Goal: Task Accomplishment & Management: Manage account settings

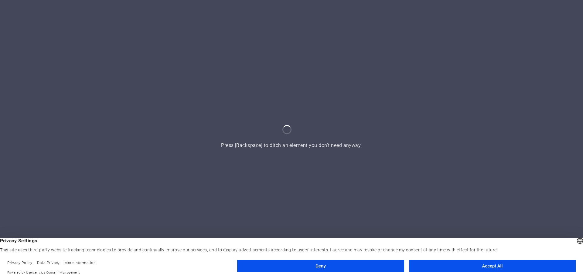
click at [497, 262] on button "Accept All" at bounding box center [492, 266] width 167 height 12
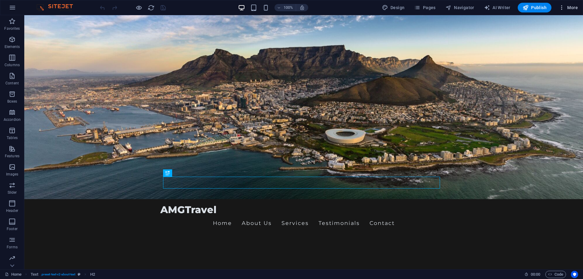
click at [564, 8] on icon "button" at bounding box center [562, 8] width 6 height 6
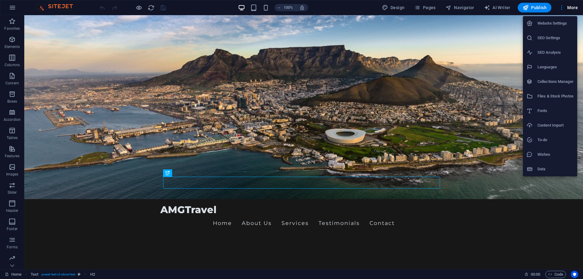
click at [553, 43] on li "SEO Settings" at bounding box center [550, 38] width 54 height 15
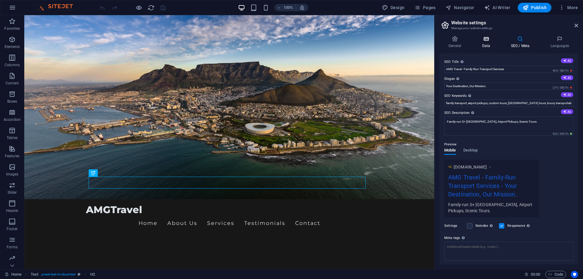
click at [481, 43] on h4 "Data" at bounding box center [487, 42] width 29 height 13
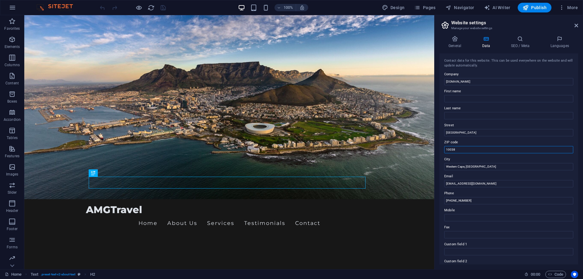
click at [453, 149] on input "10038" at bounding box center [508, 149] width 129 height 7
type input "8001"
click at [470, 131] on input "Brooklyn Bridge" at bounding box center [508, 132] width 129 height 7
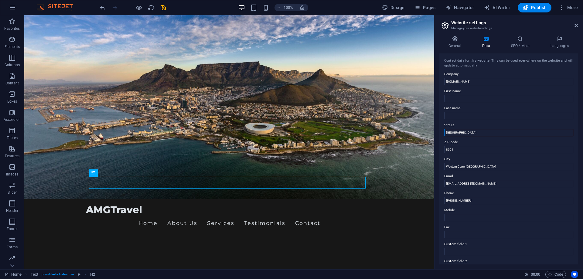
click at [470, 131] on input "Brooklyn Bridge" at bounding box center [508, 132] width 129 height 7
type input "[GEOGRAPHIC_DATA]"
click at [486, 166] on input "Western Cape, SA" at bounding box center [508, 166] width 129 height 7
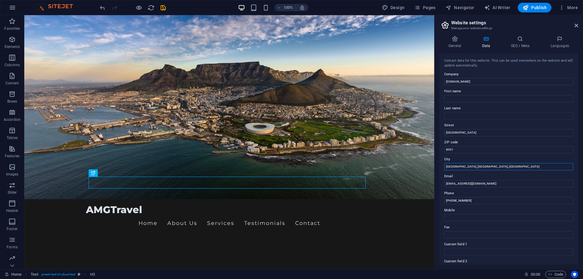
type input "[GEOGRAPHIC_DATA], [GEOGRAPHIC_DATA], [GEOGRAPHIC_DATA]"
click at [514, 43] on h4 "SEO / Meta" at bounding box center [521, 42] width 39 height 13
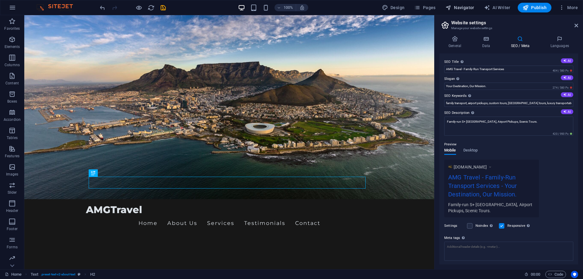
click at [458, 9] on span "Navigator" at bounding box center [460, 8] width 29 height 6
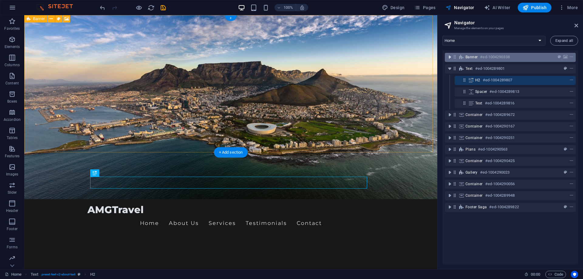
click at [448, 60] on icon "toggle-expand" at bounding box center [450, 57] width 6 height 6
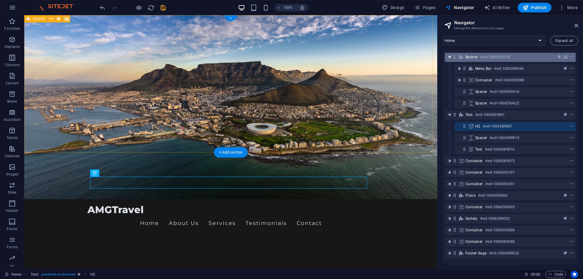
click at [448, 60] on icon "toggle-expand" at bounding box center [450, 57] width 6 height 6
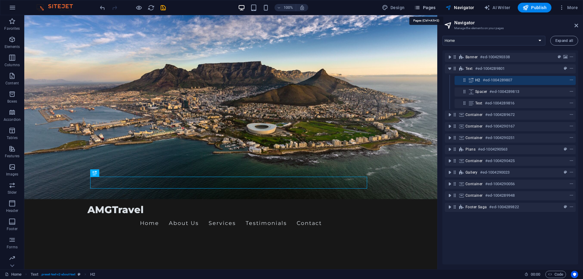
click at [434, 8] on span "Pages" at bounding box center [424, 8] width 21 height 6
click at [394, 8] on span "Design" at bounding box center [393, 8] width 23 height 6
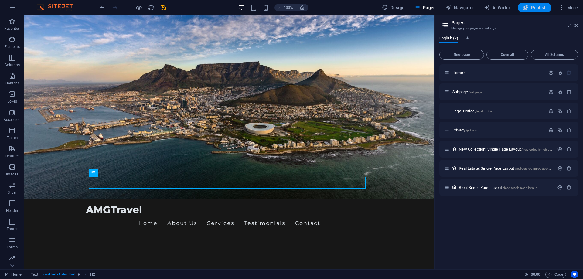
click at [534, 12] on button "Publish" at bounding box center [535, 8] width 34 height 10
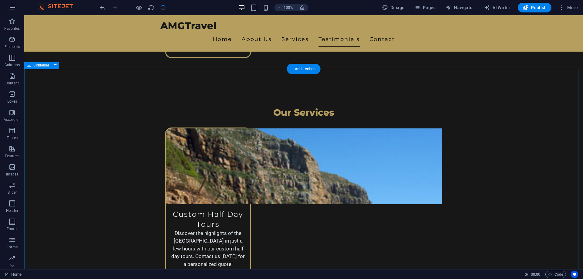
scroll to position [1094, 0]
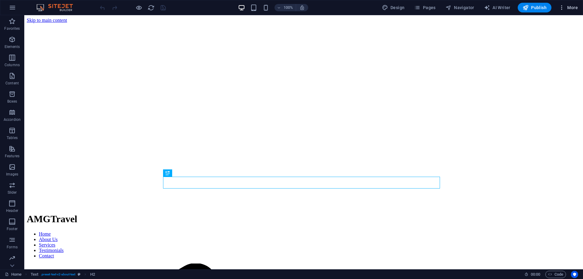
click at [561, 7] on icon "button" at bounding box center [562, 8] width 6 height 6
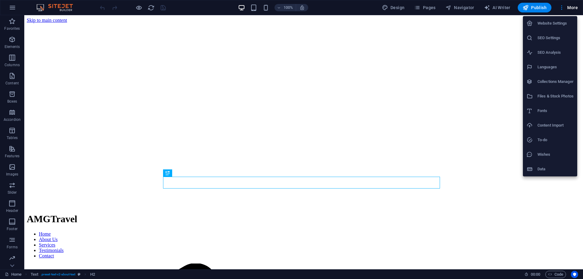
click at [548, 23] on h6 "Website Settings" at bounding box center [556, 23] width 36 height 7
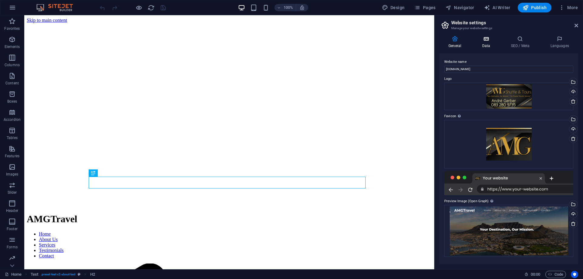
click at [487, 40] on icon at bounding box center [486, 39] width 26 height 6
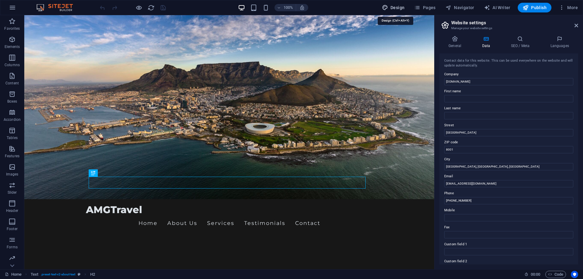
click at [398, 8] on span "Design" at bounding box center [393, 8] width 23 height 6
select select "px"
select select "200"
select select "px"
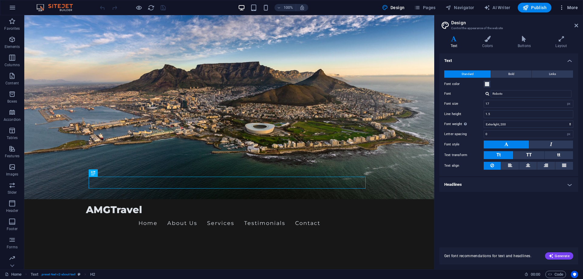
click at [560, 9] on icon "button" at bounding box center [562, 8] width 6 height 6
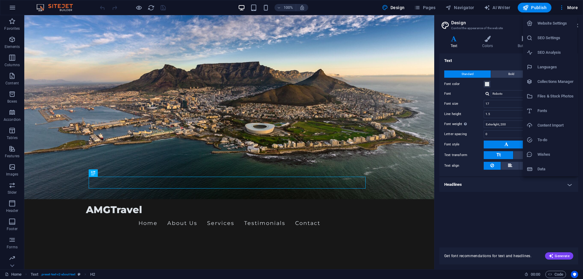
click at [543, 87] on li "Collections Manager" at bounding box center [550, 81] width 54 height 15
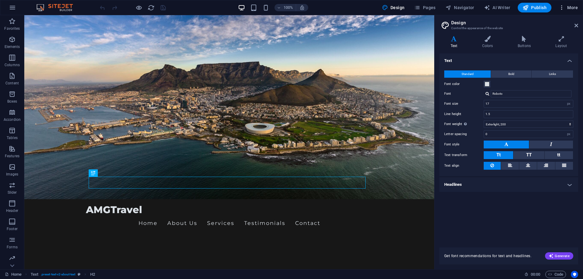
click at [560, 5] on icon "button" at bounding box center [562, 8] width 6 height 6
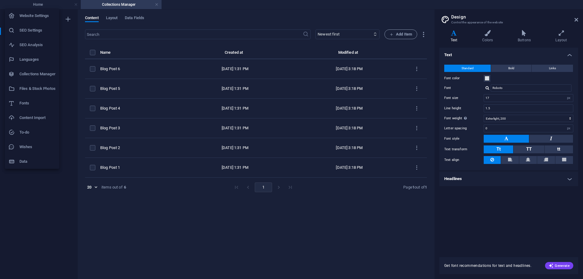
click at [111, 18] on div at bounding box center [291, 139] width 583 height 279
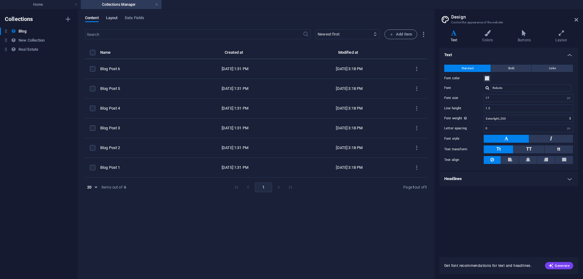
click at [112, 18] on span "Layout" at bounding box center [112, 18] width 12 height 9
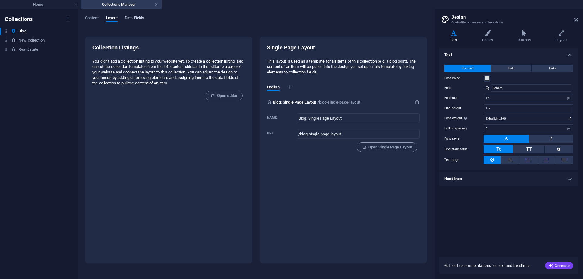
click at [129, 18] on span "Data Fields" at bounding box center [134, 18] width 19 height 9
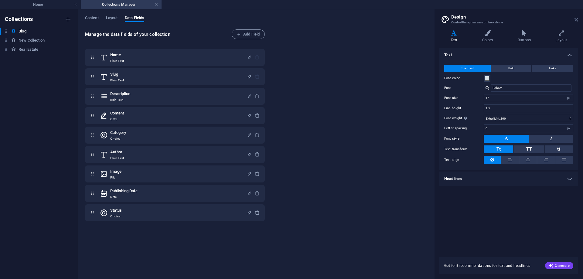
click at [577, 19] on icon at bounding box center [577, 19] width 4 height 5
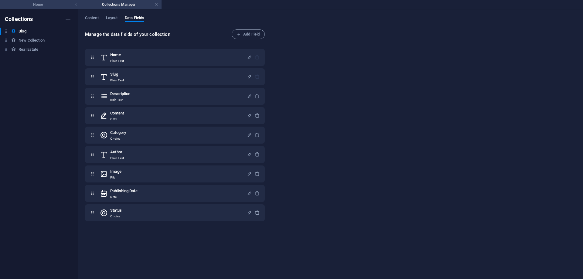
click at [41, 2] on h4 "Home" at bounding box center [40, 4] width 81 height 7
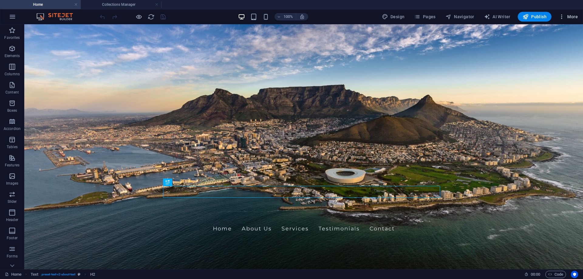
click at [562, 15] on icon "button" at bounding box center [562, 17] width 6 height 6
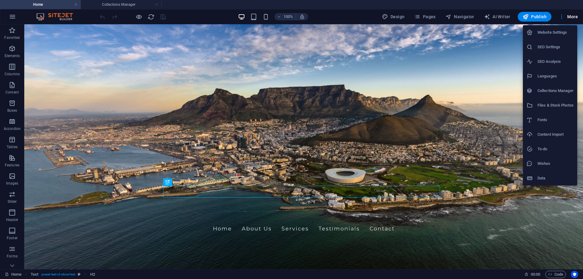
click at [542, 179] on h6 "Data" at bounding box center [556, 178] width 36 height 7
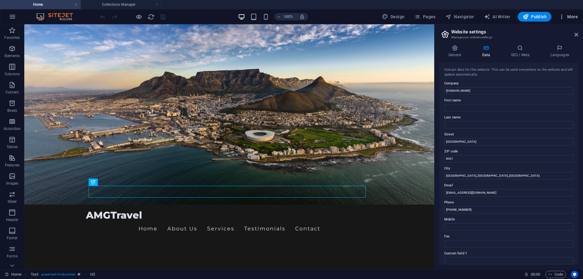
click at [563, 16] on icon "button" at bounding box center [562, 17] width 6 height 6
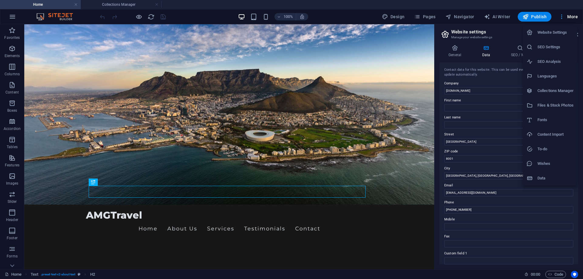
click at [563, 16] on div at bounding box center [291, 139] width 583 height 279
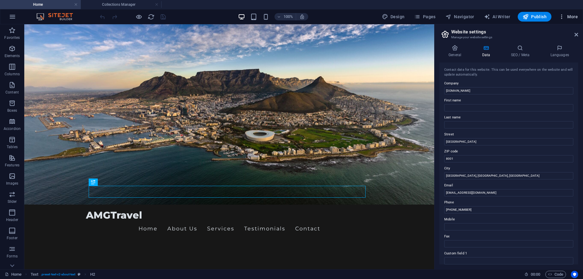
click at [563, 16] on icon "button" at bounding box center [562, 17] width 6 height 6
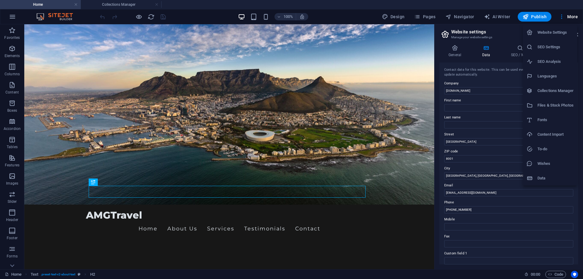
click at [545, 49] on h6 "SEO Settings" at bounding box center [556, 46] width 36 height 7
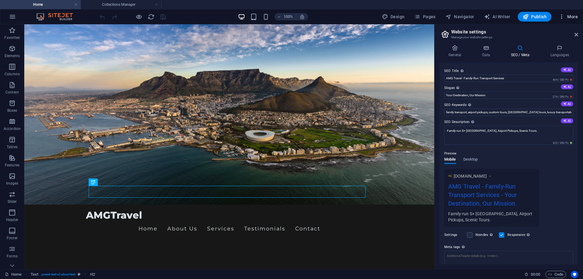
click at [563, 19] on icon "button" at bounding box center [562, 17] width 6 height 6
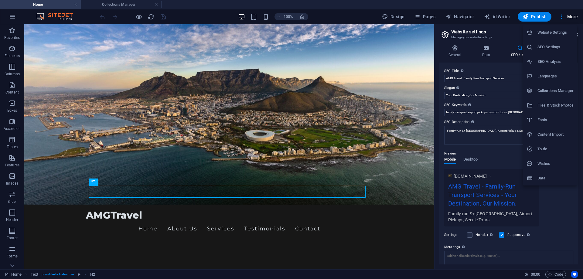
click at [560, 62] on h6 "SEO Analysis" at bounding box center [556, 61] width 36 height 7
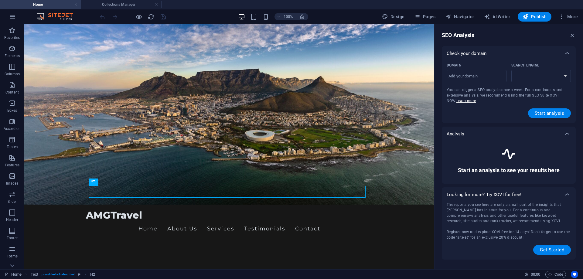
select select "[DOMAIN_NAME]"
drag, startPoint x: 493, startPoint y: 80, endPoint x: 483, endPoint y: 77, distance: 10.3
click at [483, 77] on input "Domain ​" at bounding box center [477, 76] width 60 height 10
type input "a"
click at [452, 19] on icon "button" at bounding box center [449, 17] width 6 height 6
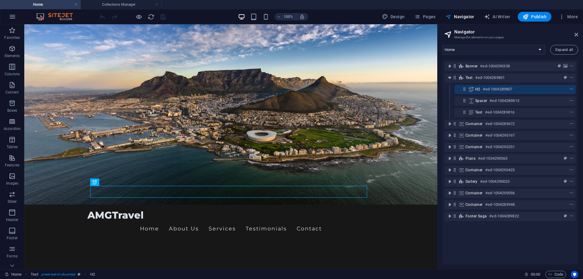
click at [478, 15] on div "Design Pages Navigator AI Writer Publish More" at bounding box center [480, 17] width 201 height 10
click at [492, 15] on span "AI Writer" at bounding box center [497, 17] width 26 height 6
select select "English"
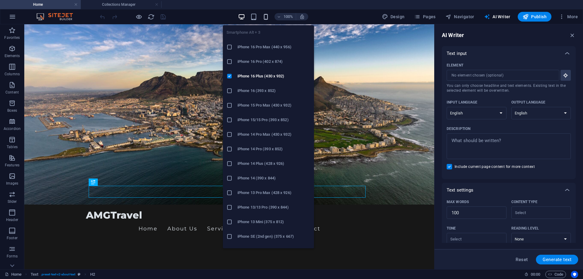
click at [265, 19] on icon "button" at bounding box center [265, 16] width 7 height 7
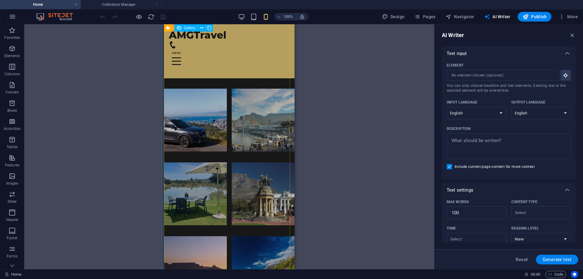
scroll to position [2035, 0]
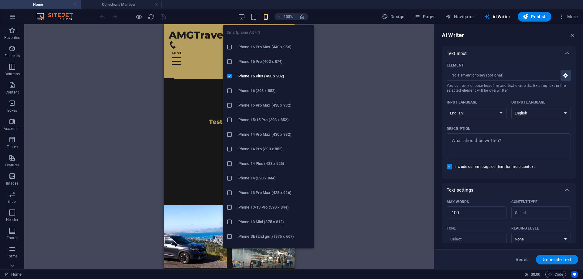
click at [265, 18] on icon "button" at bounding box center [265, 16] width 7 height 7
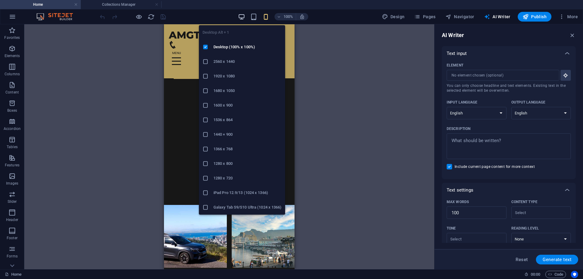
click at [241, 19] on icon "button" at bounding box center [241, 16] width 7 height 7
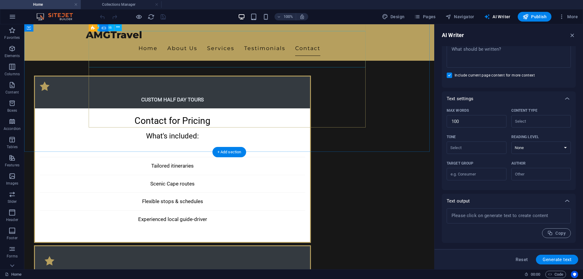
scroll to position [1575, 0]
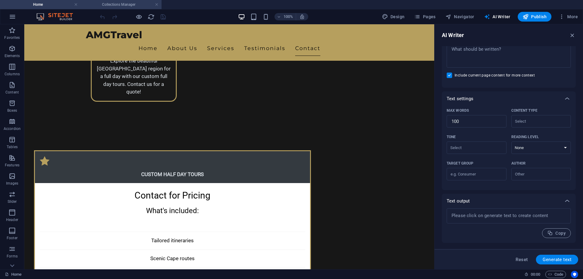
click at [153, 4] on h4 "Collections Manager" at bounding box center [121, 4] width 81 height 7
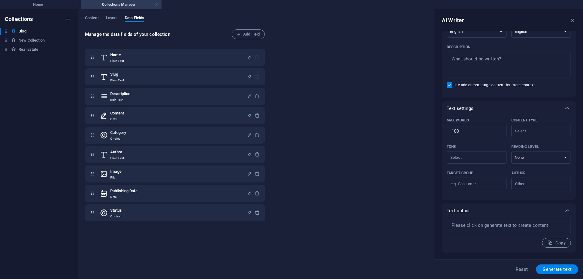
click at [157, 4] on link at bounding box center [157, 5] width 4 height 6
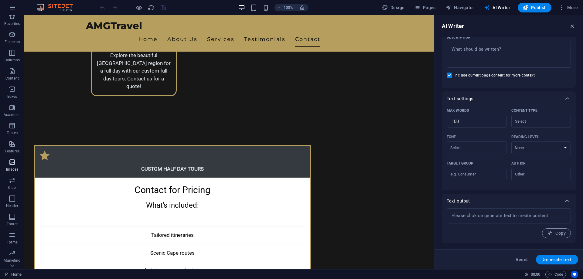
scroll to position [19, 0]
click at [12, 238] on icon "button" at bounding box center [12, 238] width 7 height 7
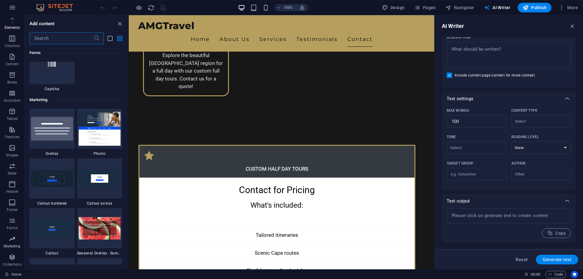
scroll to position [4948, 0]
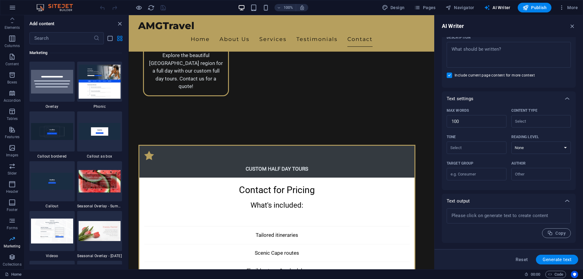
click at [12, 234] on button "Marketing" at bounding box center [12, 242] width 24 height 18
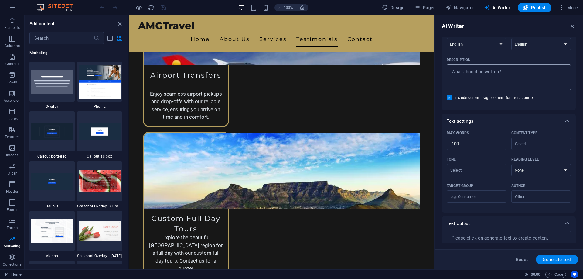
scroll to position [0, 0]
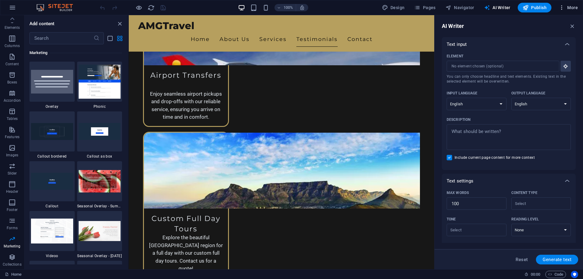
click at [560, 8] on icon "button" at bounding box center [562, 8] width 6 height 6
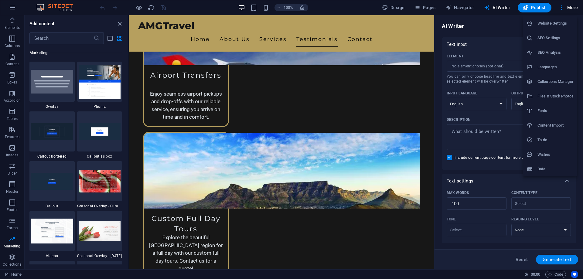
click at [551, 41] on h6 "SEO Settings" at bounding box center [556, 37] width 36 height 7
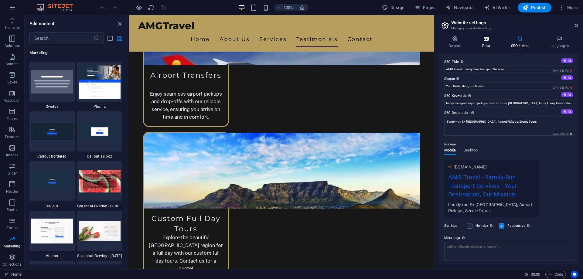
click at [485, 45] on h4 "Data" at bounding box center [487, 42] width 29 height 13
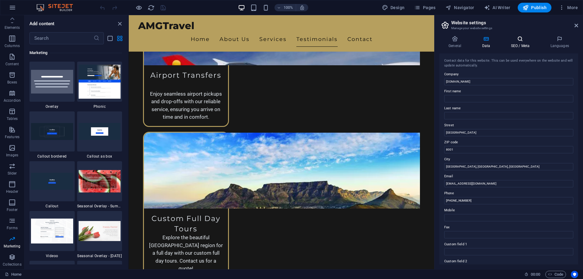
click at [508, 41] on icon at bounding box center [520, 39] width 37 height 6
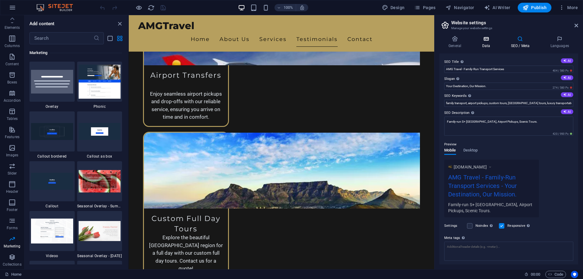
click at [480, 43] on h4 "Data" at bounding box center [487, 42] width 29 height 13
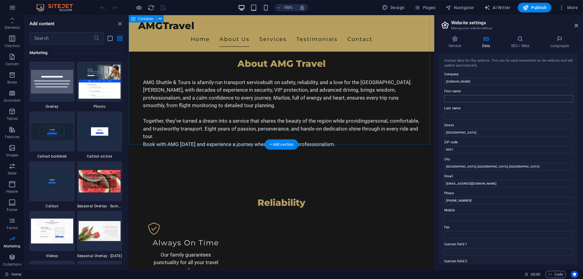
scroll to position [299, 0]
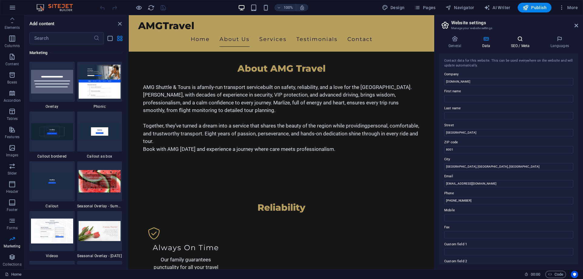
click at [514, 40] on icon at bounding box center [520, 39] width 37 height 6
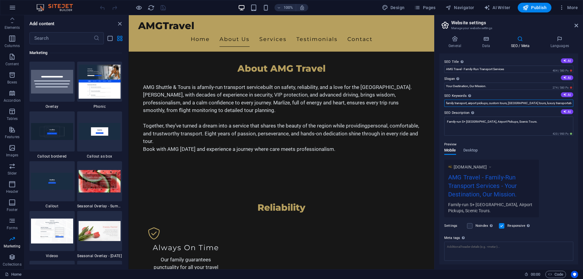
click at [453, 104] on input "family transport, airport pickups, custom tours, [GEOGRAPHIC_DATA] tours, luxur…" at bounding box center [508, 103] width 129 height 7
drag, startPoint x: 447, startPoint y: 104, endPoint x: 437, endPoint y: 105, distance: 9.4
click at [437, 105] on div "General Data SEO / Meta Languages Website name [DOMAIN_NAME] Logo Drag files he…" at bounding box center [509, 150] width 149 height 238
click at [507, 69] on input "AMG Travel - Family-Run Transport Services" at bounding box center [508, 69] width 129 height 7
click at [479, 70] on input "AMG Travel - Family-Run Shuttle and Tours" at bounding box center [508, 69] width 129 height 7
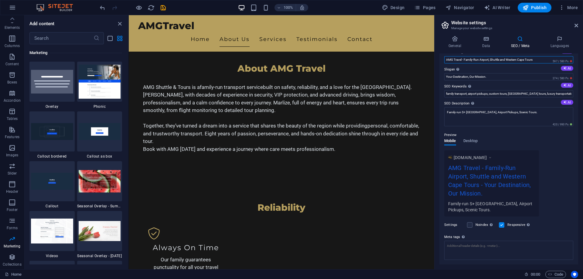
scroll to position [0, 0]
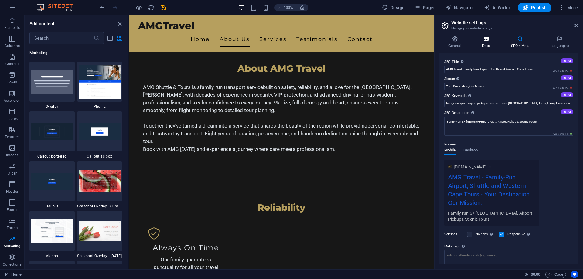
click at [479, 41] on icon at bounding box center [486, 39] width 26 height 6
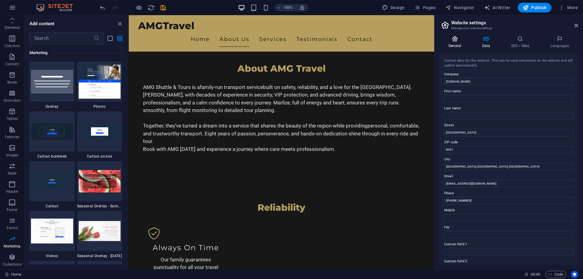
click at [456, 41] on icon at bounding box center [455, 39] width 31 height 6
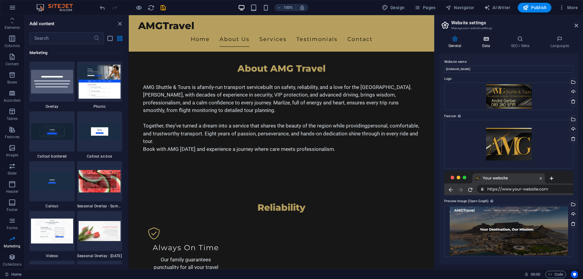
click at [498, 41] on icon at bounding box center [486, 39] width 26 height 6
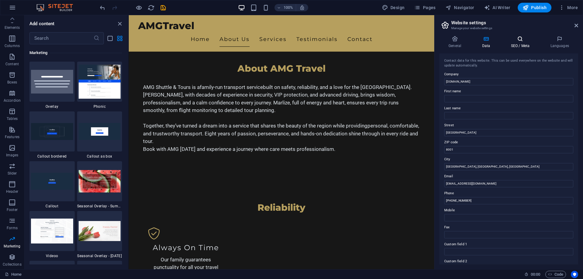
click at [519, 41] on icon at bounding box center [520, 39] width 37 height 6
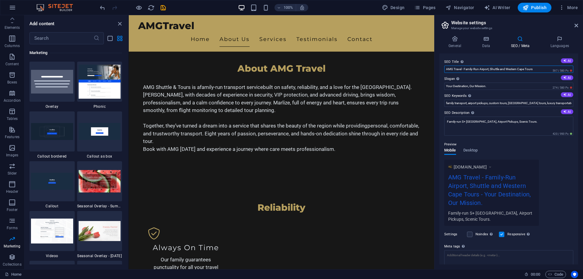
drag, startPoint x: 490, startPoint y: 69, endPoint x: 464, endPoint y: 71, distance: 25.9
click at [464, 71] on input "AMG Travel - Family-Run Airport, Shuttle and Western Cape Tours" at bounding box center [508, 69] width 129 height 7
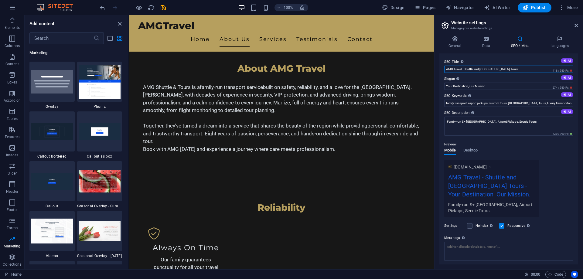
click at [508, 69] on input "AMG Travel - Shuttle and [GEOGRAPHIC_DATA] Tours" at bounding box center [508, 69] width 129 height 7
click at [464, 68] on input "AMG Travel - Shuttle and [GEOGRAPHIC_DATA] Tours" at bounding box center [508, 69] width 129 height 7
drag, startPoint x: 519, startPoint y: 70, endPoint x: 475, endPoint y: 70, distance: 44.3
click at [475, 70] on input "AMG Travel - Shuttle and [GEOGRAPHIC_DATA] Tours" at bounding box center [508, 69] width 129 height 7
type input "AMG Travel - Shuttle & Tours, Airport Transfer"
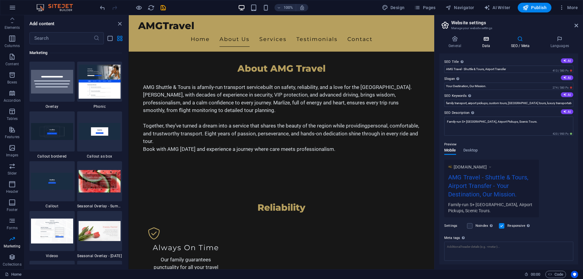
click at [483, 39] on icon at bounding box center [486, 39] width 26 height 6
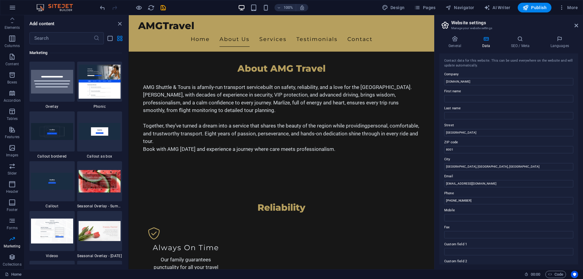
click at [457, 35] on div "General Data SEO / Meta Languages Website name [DOMAIN_NAME] Logo Drag files he…" at bounding box center [509, 150] width 149 height 238
click at [457, 37] on icon at bounding box center [455, 39] width 31 height 6
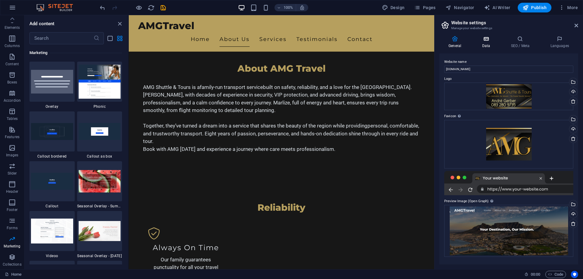
click at [478, 43] on h4 "Data" at bounding box center [487, 42] width 29 height 13
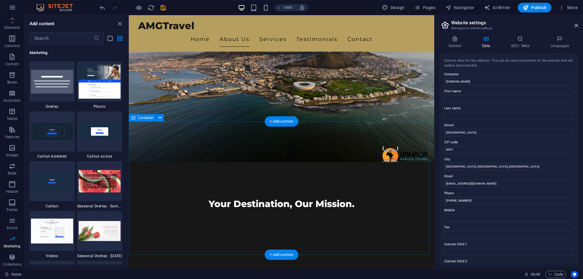
scroll to position [56, 0]
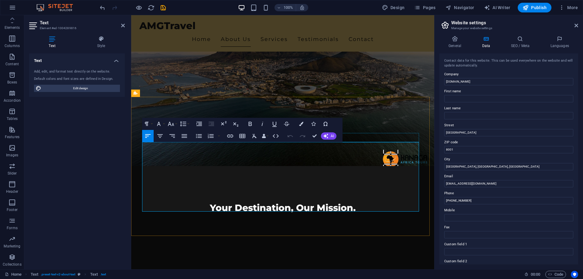
drag, startPoint x: 334, startPoint y: 209, endPoint x: 142, endPoint y: 140, distance: 204.2
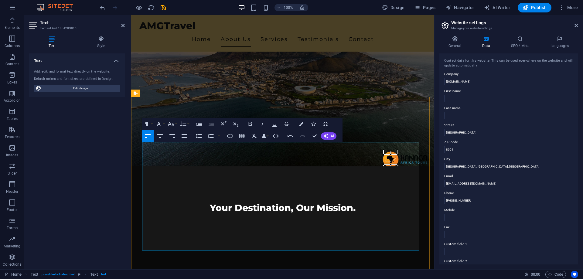
scroll to position [86, 0]
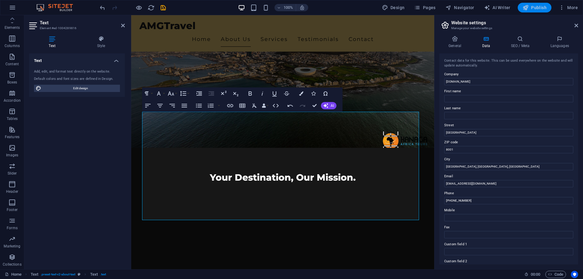
click at [531, 8] on span "Publish" at bounding box center [535, 8] width 24 height 6
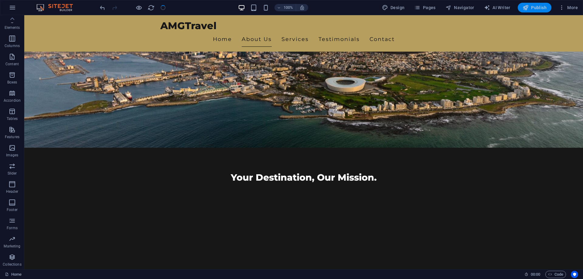
click at [532, 11] on button "Publish" at bounding box center [535, 8] width 34 height 10
checkbox input "false"
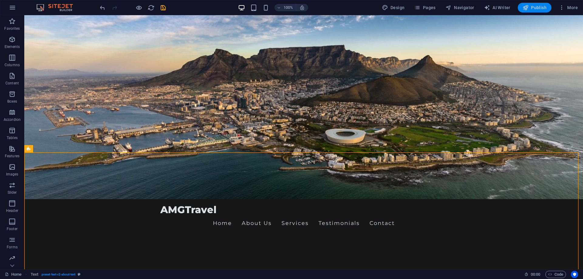
click at [538, 8] on span "Publish" at bounding box center [535, 8] width 24 height 6
checkbox input "false"
